Goal: Task Accomplishment & Management: Use online tool/utility

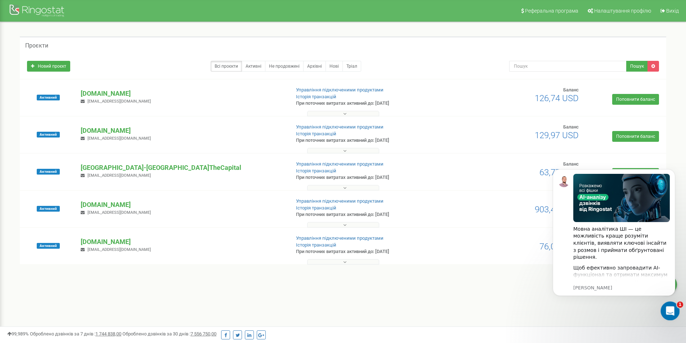
click at [672, 311] on icon "Відкрити програму для спілкування Intercom" at bounding box center [669, 310] width 12 height 12
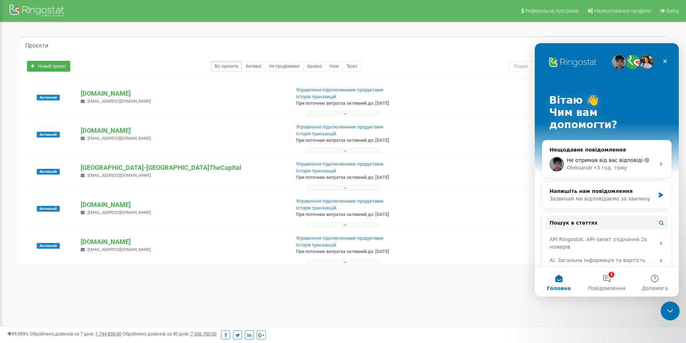
click at [668, 312] on icon "Закрити програму для спілкування Intercom" at bounding box center [668, 310] width 9 height 9
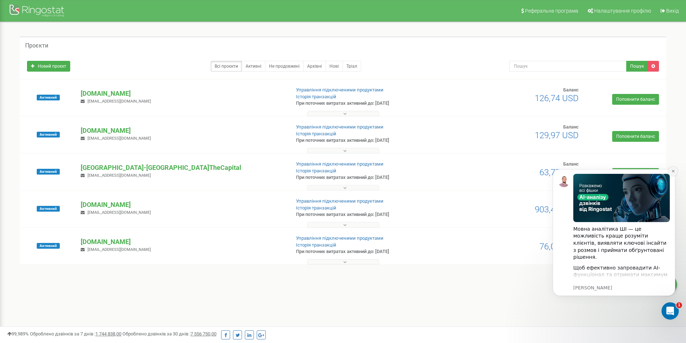
click at [671, 168] on button "Dismiss notification" at bounding box center [672, 171] width 9 height 9
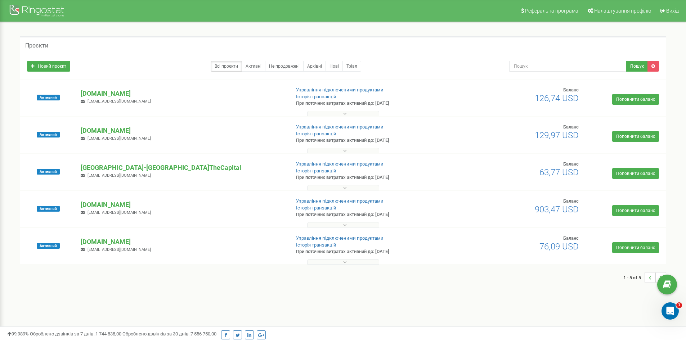
click at [163, 321] on div "Реферальна програма Налаштування профілю Вихід Проєкти Новий проєкт Всі проєкти…" at bounding box center [343, 216] width 686 height 432
click at [119, 202] on p "[DOMAIN_NAME]" at bounding box center [182, 204] width 203 height 9
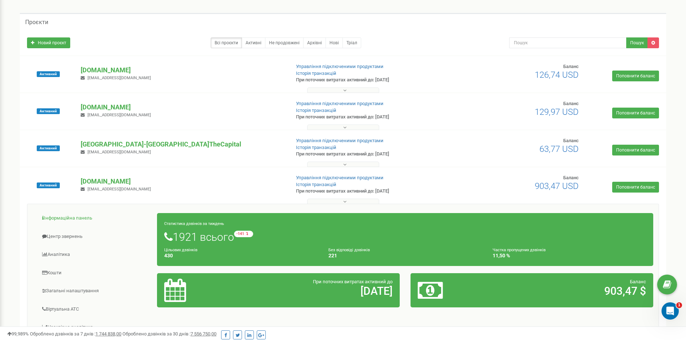
scroll to position [36, 0]
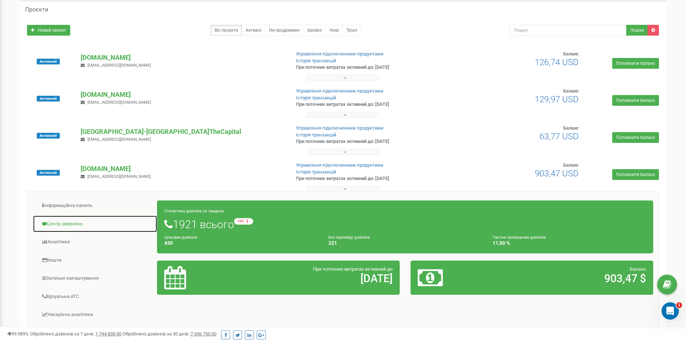
click at [73, 223] on link "Центр звернень" at bounding box center [95, 224] width 125 height 18
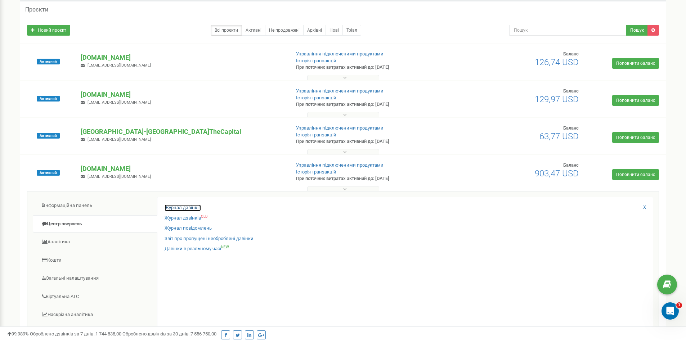
click at [192, 205] on link "Журнал дзвінків" at bounding box center [183, 207] width 36 height 7
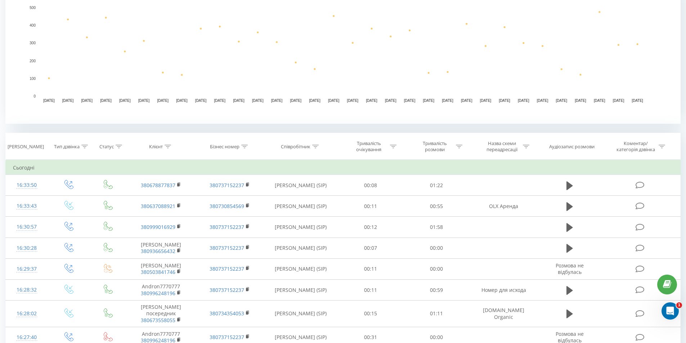
scroll to position [180, 0]
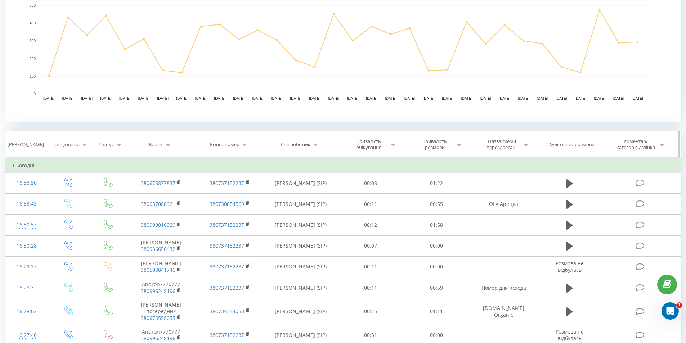
click at [526, 143] on icon at bounding box center [526, 145] width 6 height 4
click at [500, 196] on input "text" at bounding box center [503, 196] width 63 height 13
type input "OLX"
click at [528, 209] on span "OK" at bounding box center [519, 209] width 20 height 11
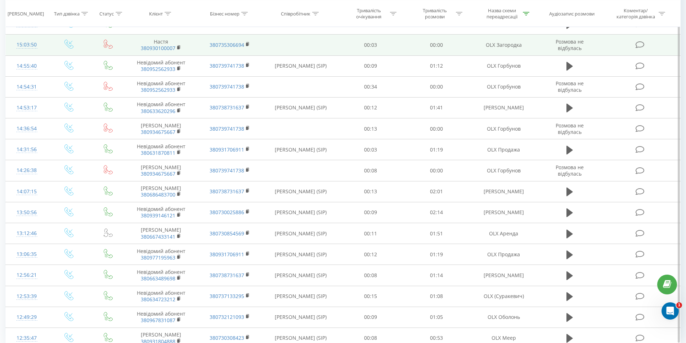
scroll to position [560, 0]
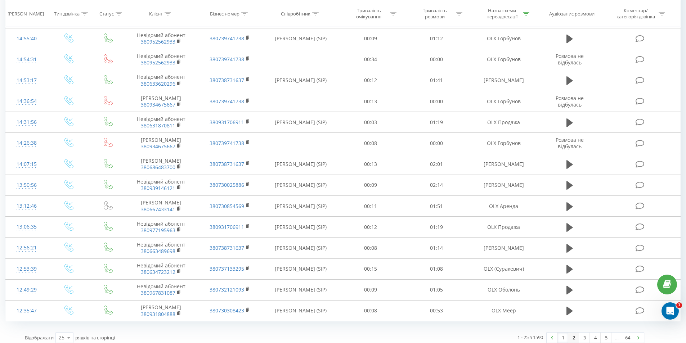
click at [578, 334] on link "2" at bounding box center [573, 338] width 11 height 10
